Goal: Information Seeking & Learning: Learn about a topic

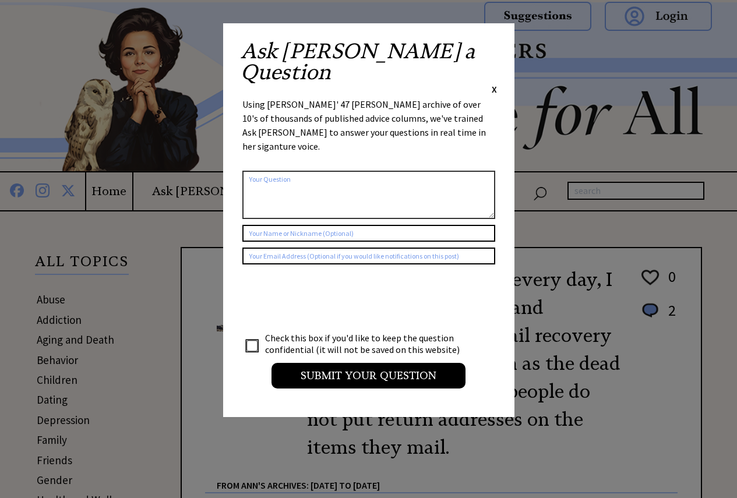
click at [494, 83] on span "X" at bounding box center [494, 89] width 5 height 12
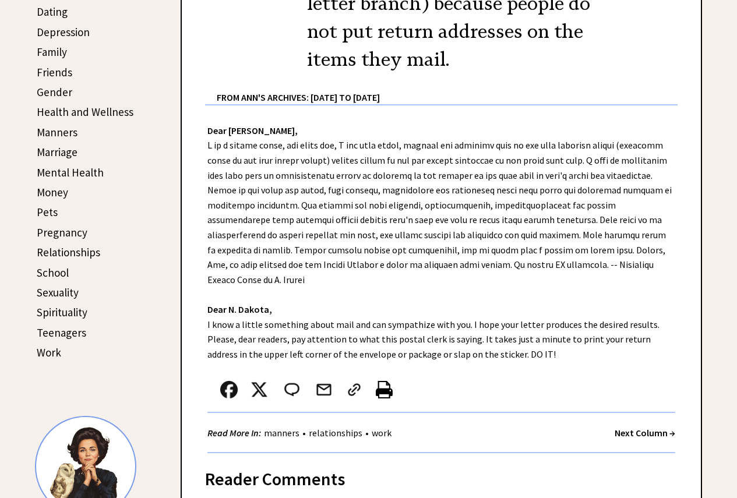
scroll to position [408, 0]
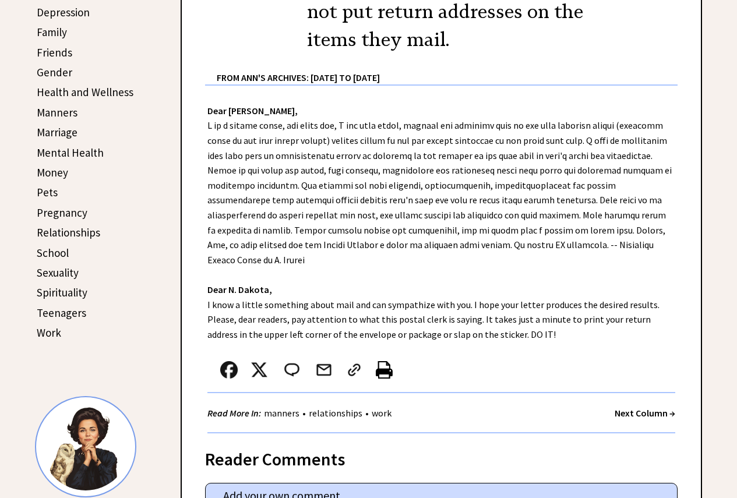
click at [60, 216] on link "Pregnancy" at bounding box center [62, 213] width 51 height 14
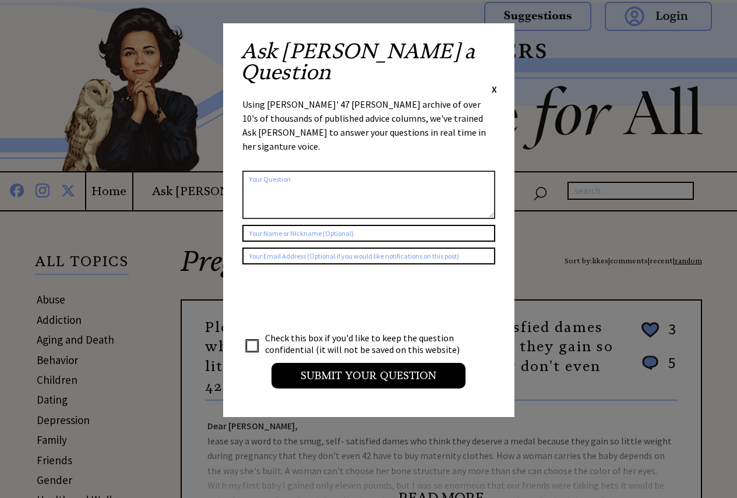
click at [497, 50] on div "Ask [PERSON_NAME] a Question X Using [PERSON_NAME]' 47 [PERSON_NAME] archive of…" at bounding box center [368, 220] width 291 height 394
click at [493, 83] on span "X" at bounding box center [494, 89] width 5 height 12
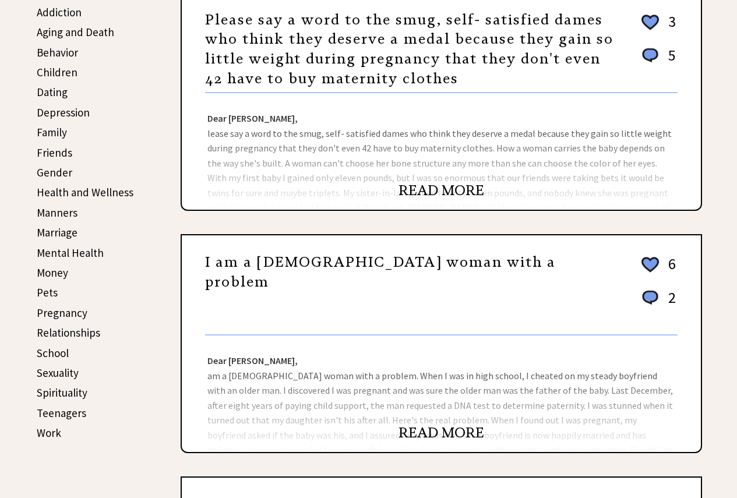
scroll to position [233, 0]
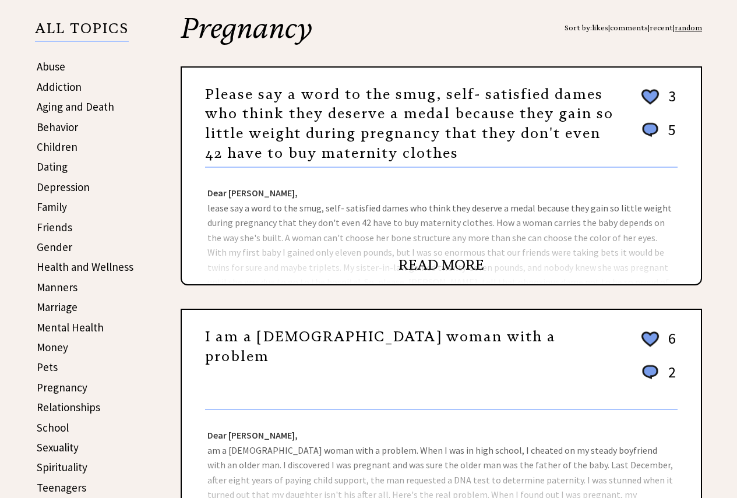
click at [422, 263] on link "READ MORE" at bounding box center [441, 264] width 86 height 17
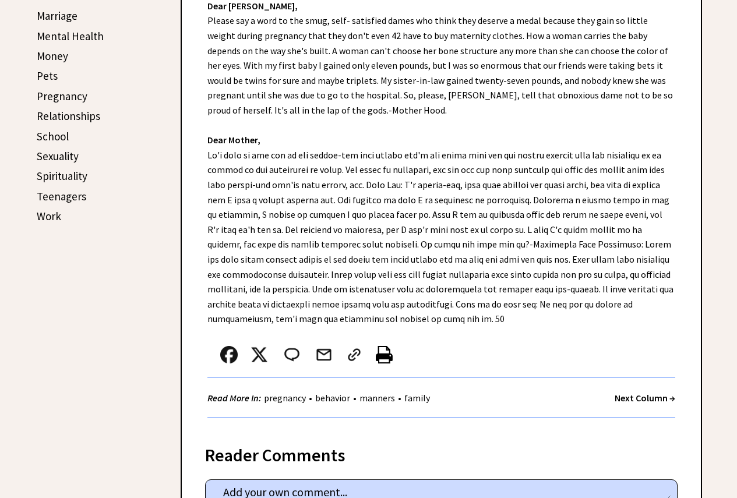
scroll to position [408, 0]
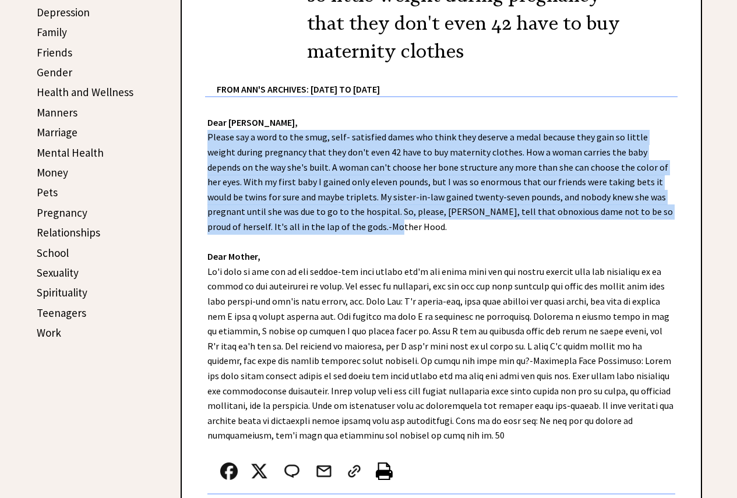
drag, startPoint x: 271, startPoint y: 228, endPoint x: 188, endPoint y: 132, distance: 126.7
click at [188, 132] on div "Dear Ann Landers, Please say a word to the smug, self- satisfied dames who thin…" at bounding box center [441, 321] width 519 height 449
copy div "Please say a word to the smug, self- satisfied dames who think they deserve a m…"
